Goal: Information Seeking & Learning: Learn about a topic

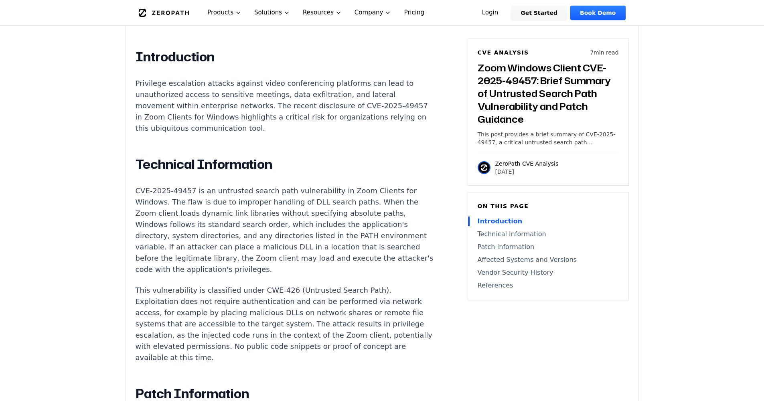
scroll to position [545, 0]
click at [376, 243] on p "CVE-2025-49457 is an untrusted search path vulnerability in Zoom Clients for Wi…" at bounding box center [284, 229] width 298 height 90
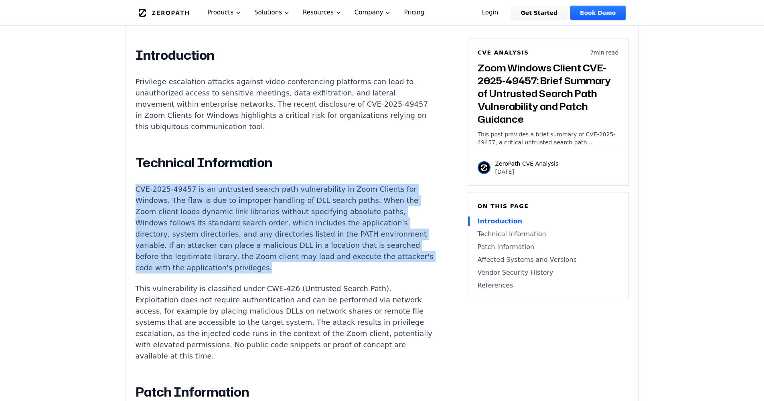
drag, startPoint x: 375, startPoint y: 244, endPoint x: 132, endPoint y: 175, distance: 252.4
click at [132, 175] on div "Experimental AI-Generated Content This CVE analysis is an experimental publicat…" at bounding box center [382, 396] width 512 height 1325
copy p "CVE-2025-49457 is an untrusted search path vulnerability in Zoom Clients for Wi…"
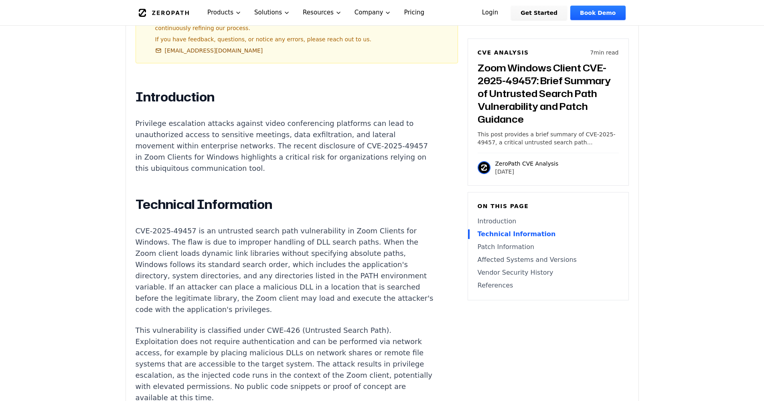
scroll to position [579, 0]
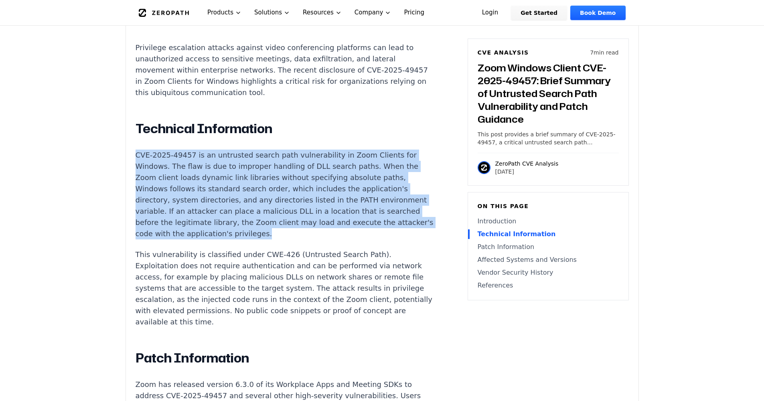
drag, startPoint x: 135, startPoint y: 140, endPoint x: 376, endPoint y: 204, distance: 249.3
click at [376, 204] on p "CVE-2025-49457 is an untrusted search path vulnerability in Zoom Clients for Wi…" at bounding box center [284, 195] width 298 height 90
copy p "CVE-2025-49457 is an untrusted search path vulnerability in Zoom Clients for Wi…"
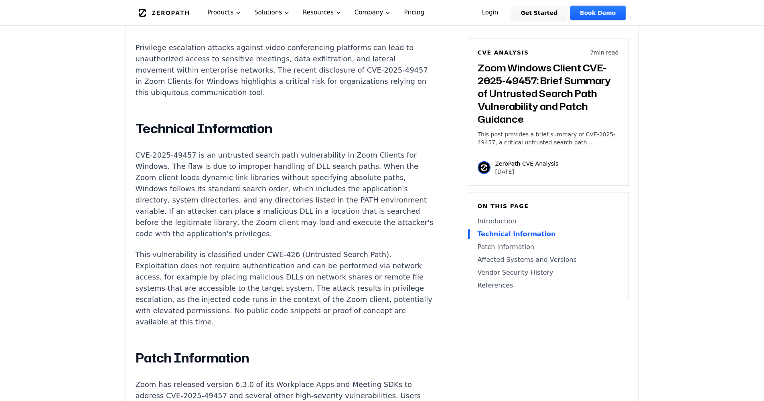
click at [299, 121] on h2 "Technical Information" at bounding box center [284, 129] width 298 height 16
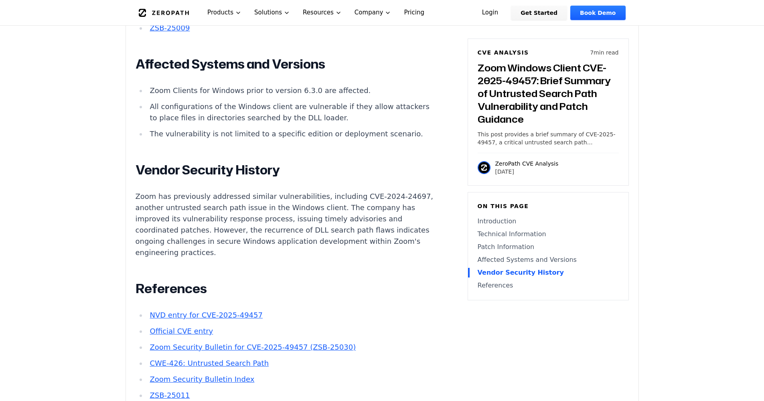
scroll to position [1111, 0]
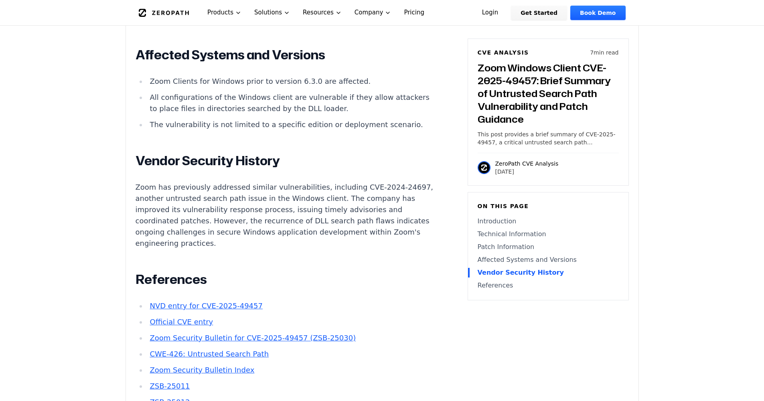
click at [299, 333] on link "Zoom Security Bulletin for CVE-2025-49457 (ZSB-25030)" at bounding box center [253, 337] width 206 height 8
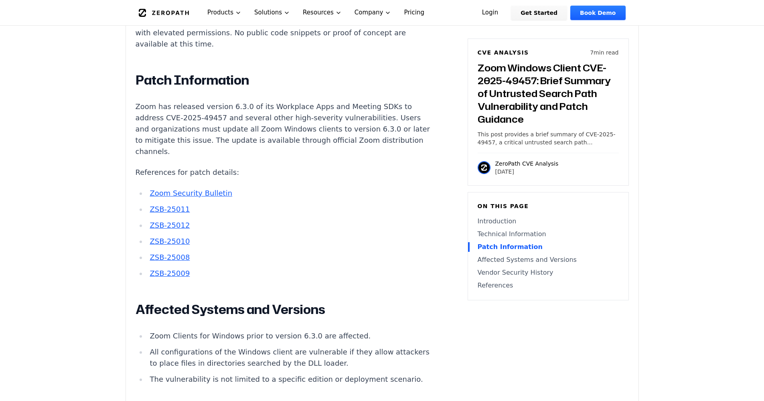
scroll to position [813, 0]
